Goal: Check status

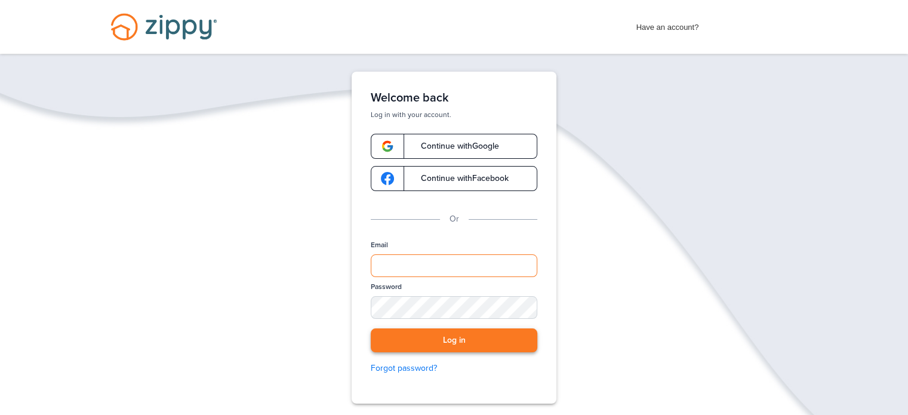
type input "**********"
click at [439, 339] on button "Log in" at bounding box center [454, 340] width 166 height 24
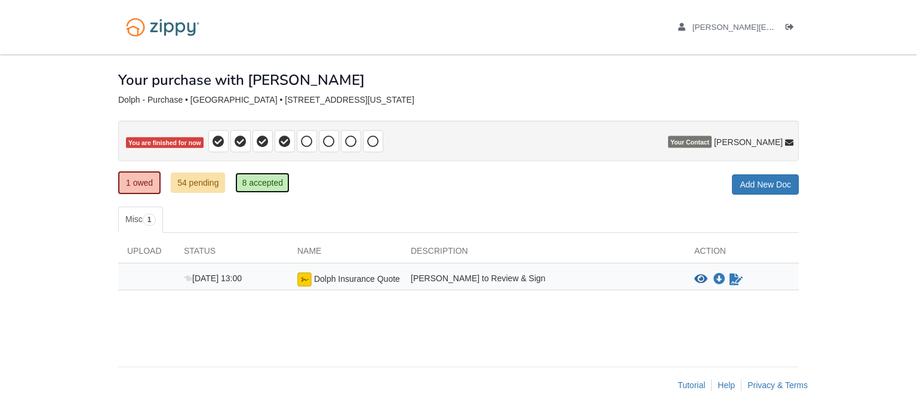
click at [246, 178] on link "8 accepted" at bounding box center [262, 182] width 54 height 20
